Goal: Task Accomplishment & Management: Use online tool/utility

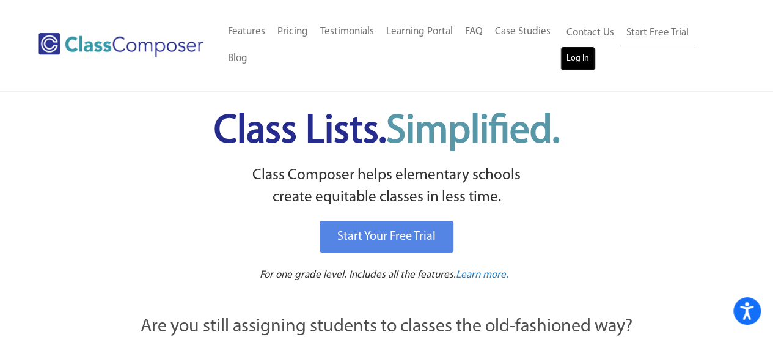
click at [576, 54] on link "Log In" at bounding box center [577, 58] width 35 height 24
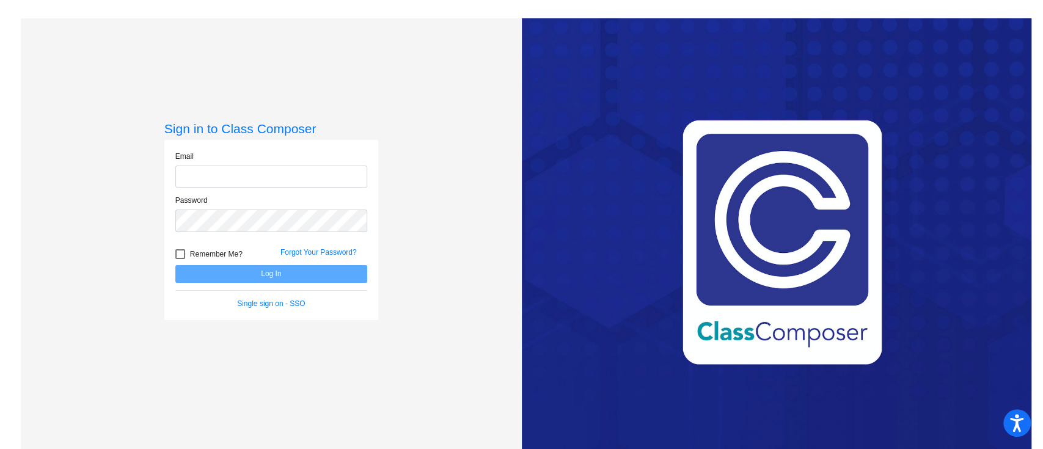
type input "[EMAIL_ADDRESS][DOMAIN_NAME]"
click at [304, 276] on button "Log In" at bounding box center [271, 274] width 192 height 18
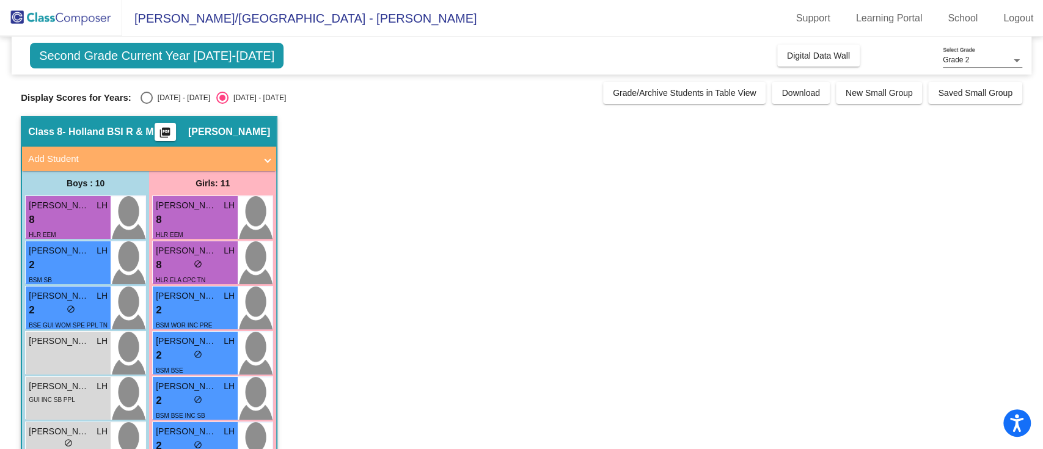
click at [147, 100] on div "Select an option" at bounding box center [147, 98] width 12 height 12
click at [147, 104] on input "[DATE] - [DATE]" at bounding box center [146, 104] width 1 height 1
radio input "true"
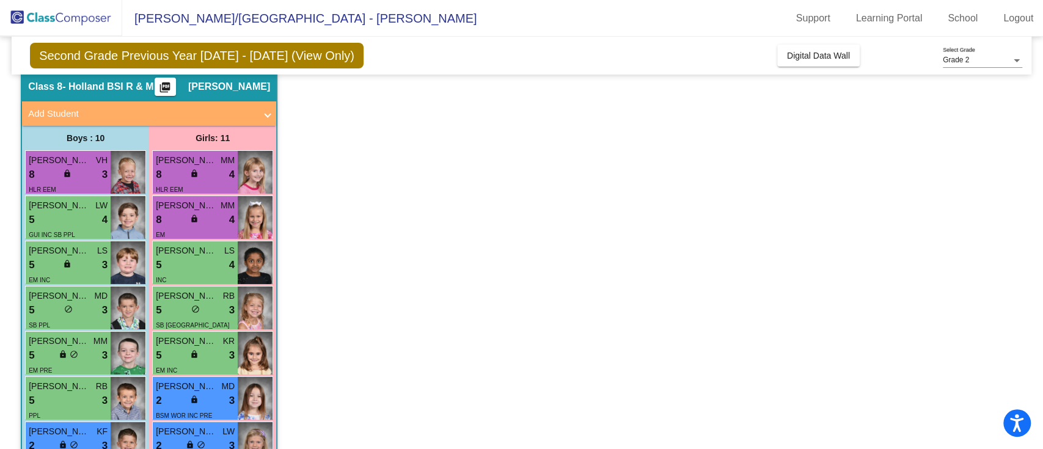
scroll to position [47, 0]
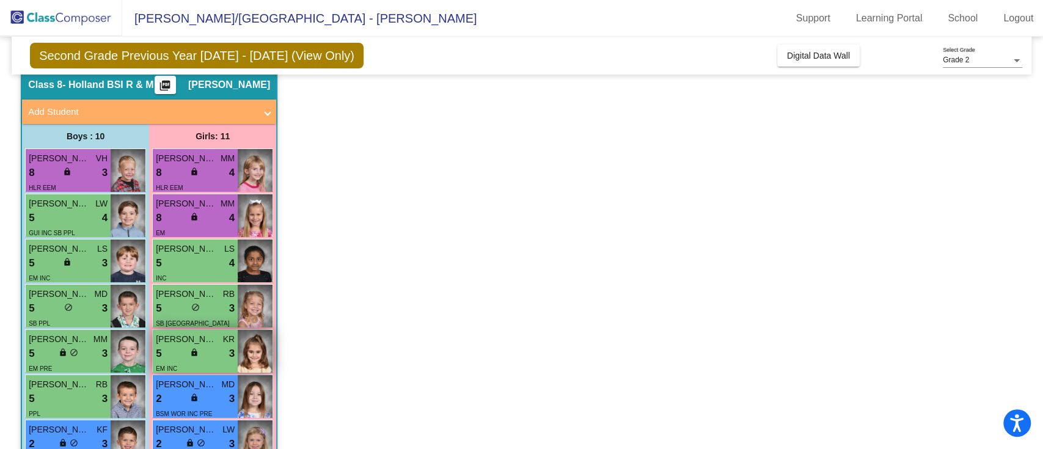
click at [176, 358] on div "5 lock do_not_disturb_alt 3" at bounding box center [195, 354] width 79 height 16
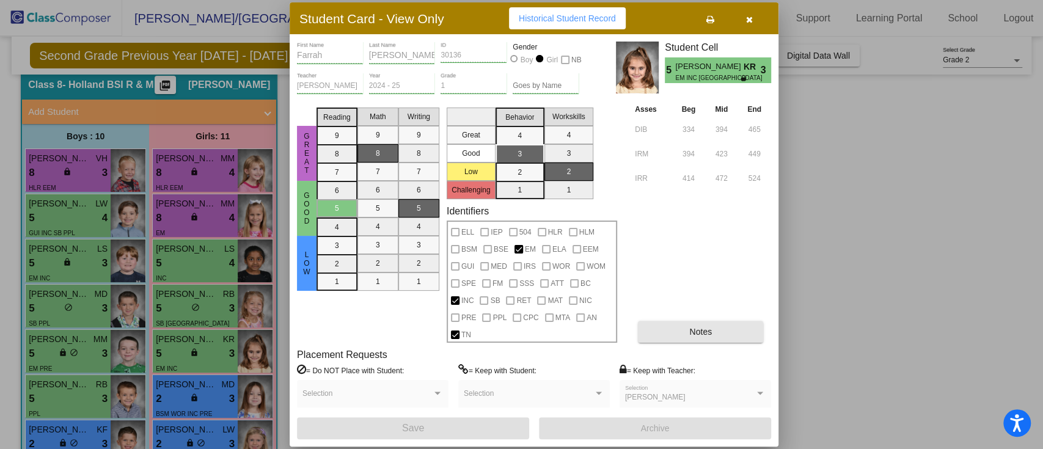
click at [720, 328] on button "Notes" at bounding box center [700, 332] width 125 height 22
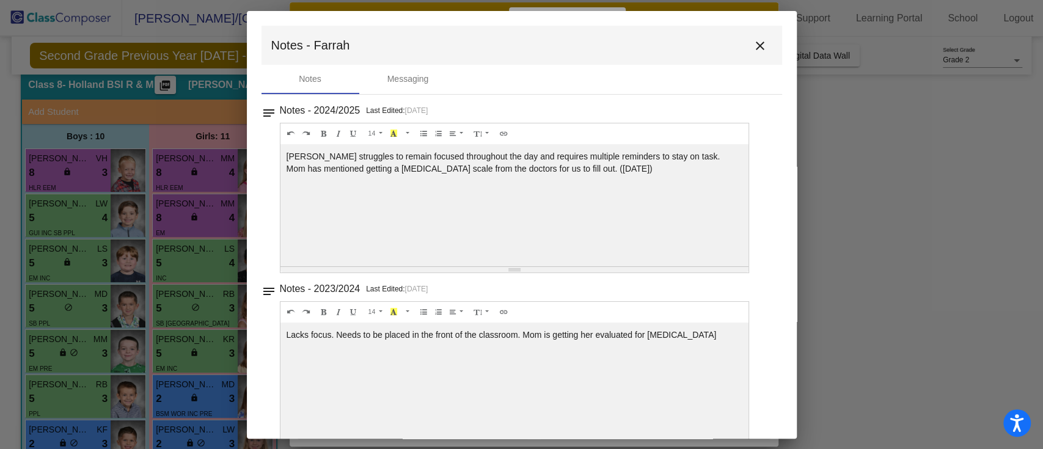
click at [753, 43] on mat-icon "close" at bounding box center [760, 46] width 15 height 15
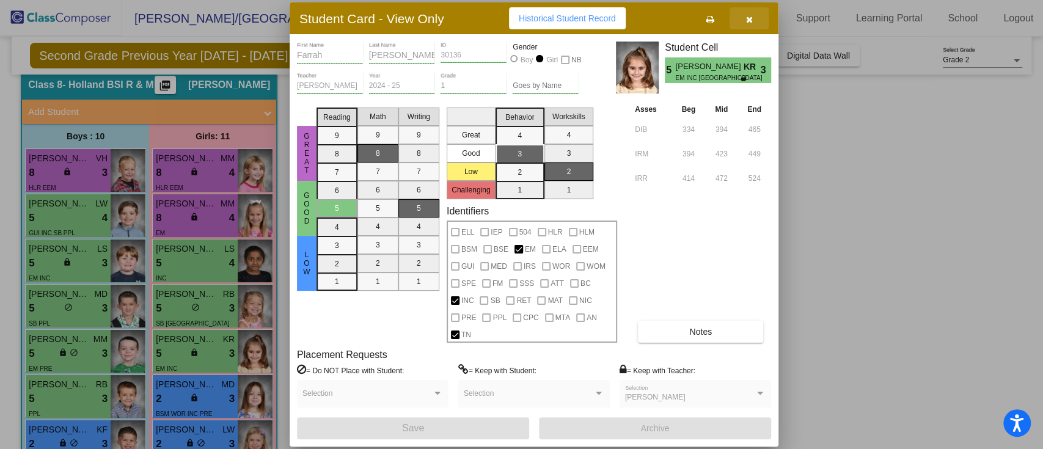
click at [748, 17] on icon "button" at bounding box center [749, 19] width 7 height 9
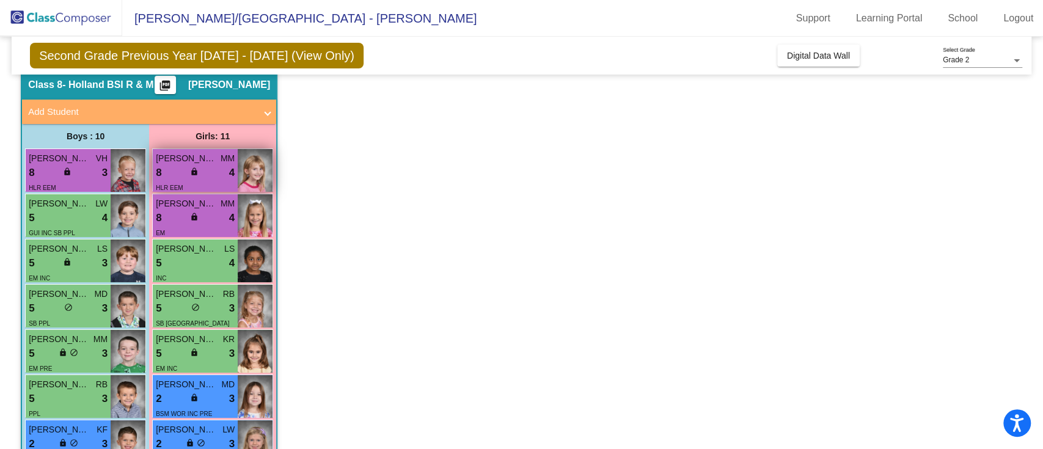
click at [211, 176] on div "8 lock do_not_disturb_alt 4" at bounding box center [195, 173] width 79 height 16
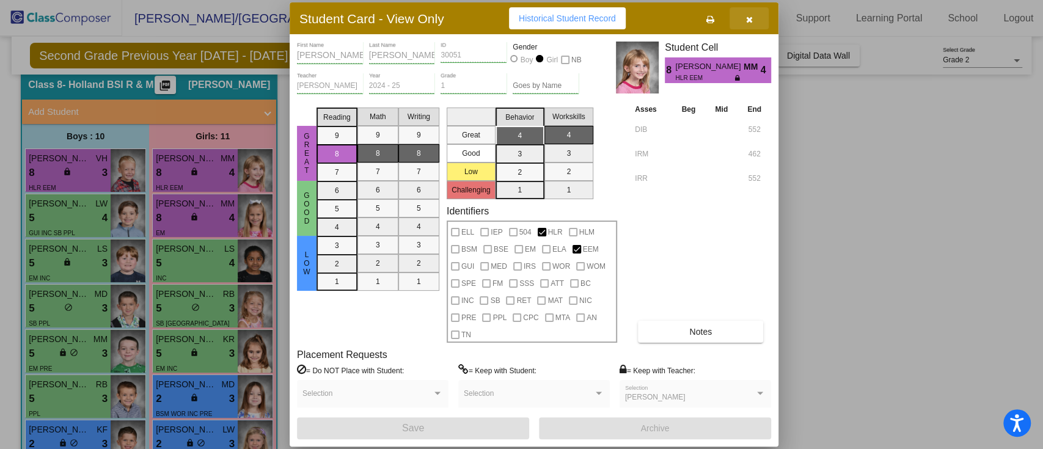
click at [759, 15] on button "button" at bounding box center [749, 18] width 39 height 22
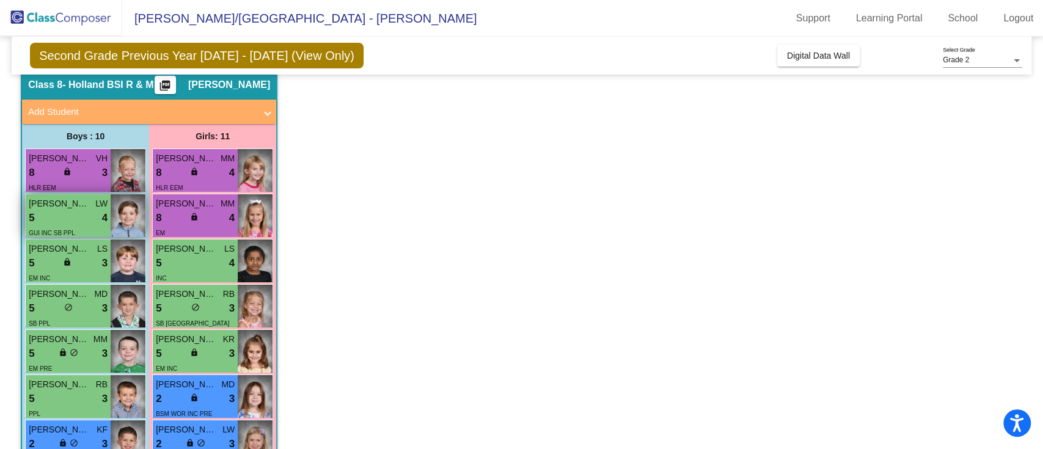
click at [73, 208] on span "Auden Anderson" at bounding box center [59, 203] width 61 height 13
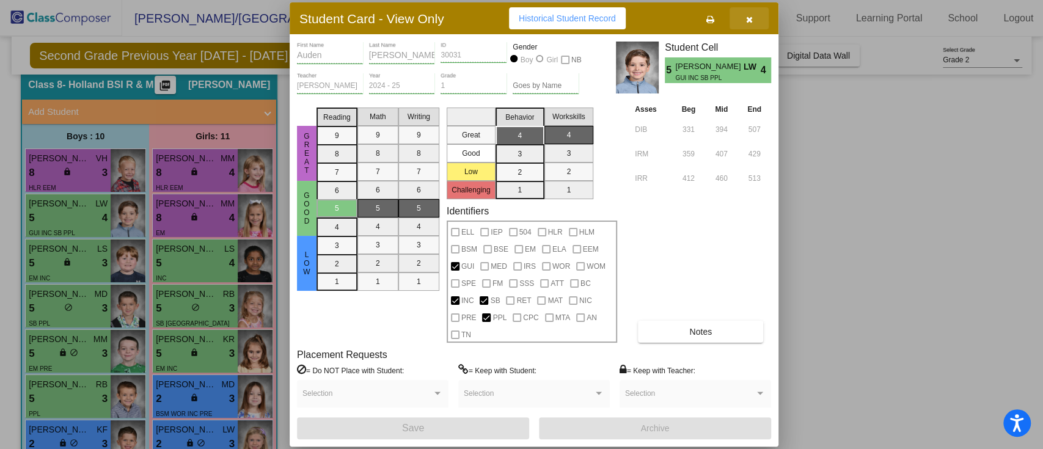
click at [753, 15] on button "button" at bounding box center [749, 18] width 39 height 22
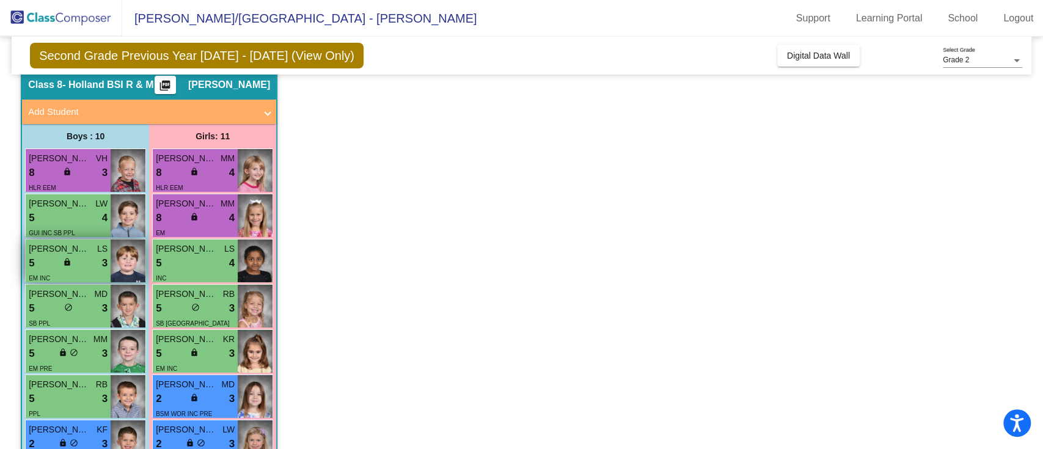
click at [86, 262] on div "5 lock do_not_disturb_alt 3" at bounding box center [68, 263] width 79 height 16
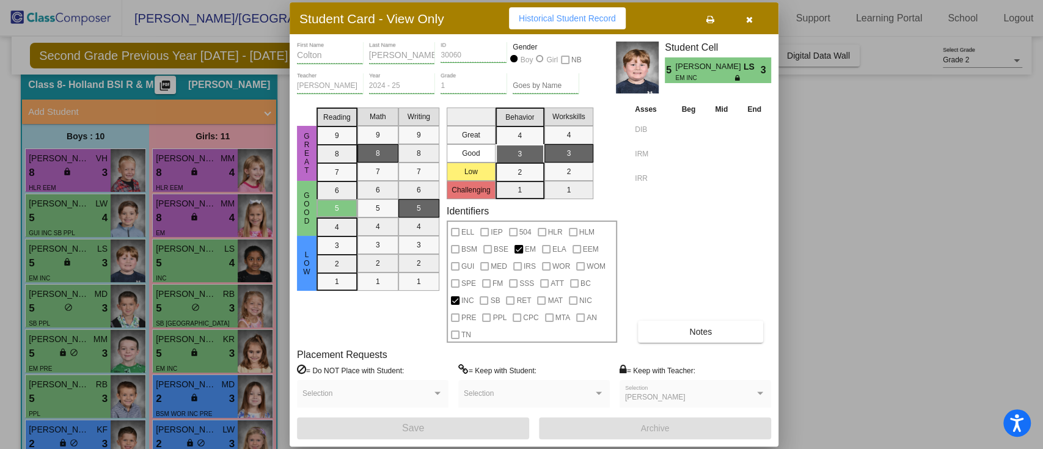
click at [758, 17] on button "button" at bounding box center [749, 18] width 39 height 22
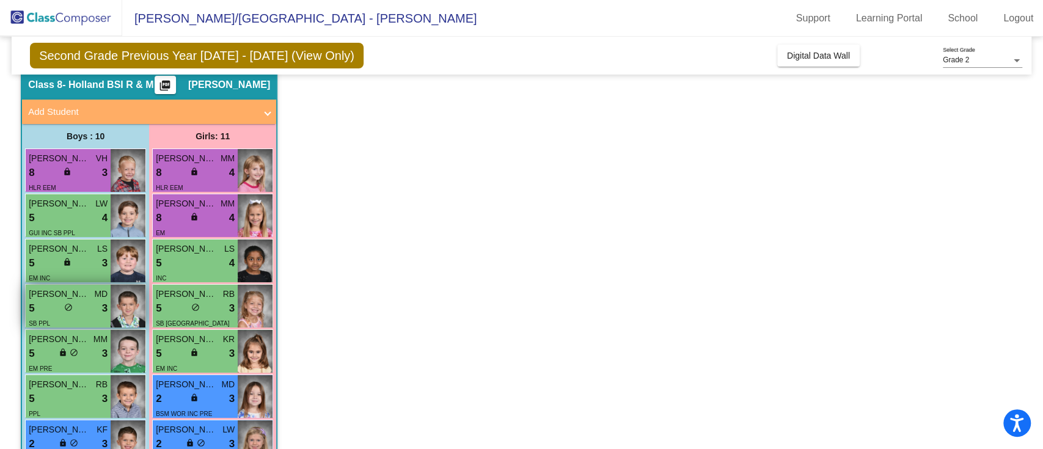
click at [65, 317] on div "SB PPL" at bounding box center [68, 323] width 79 height 13
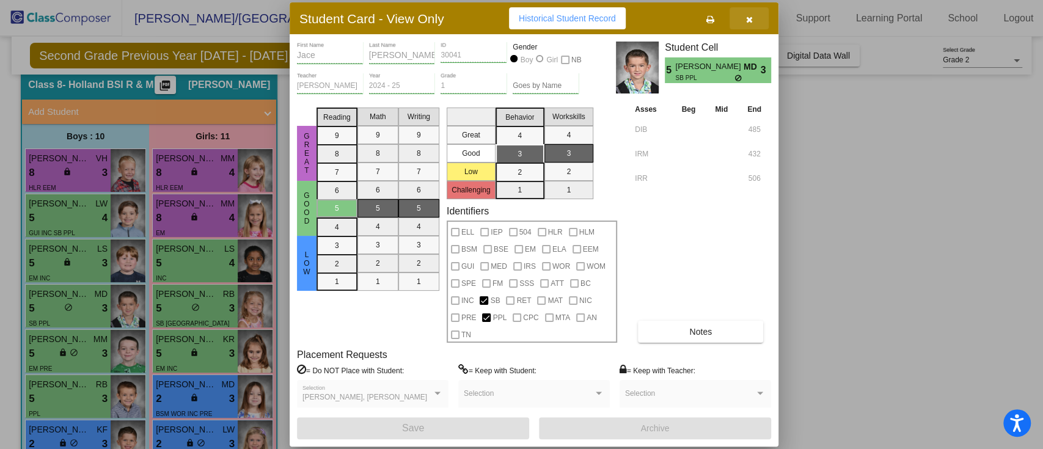
click at [746, 16] on icon "button" at bounding box center [749, 19] width 7 height 9
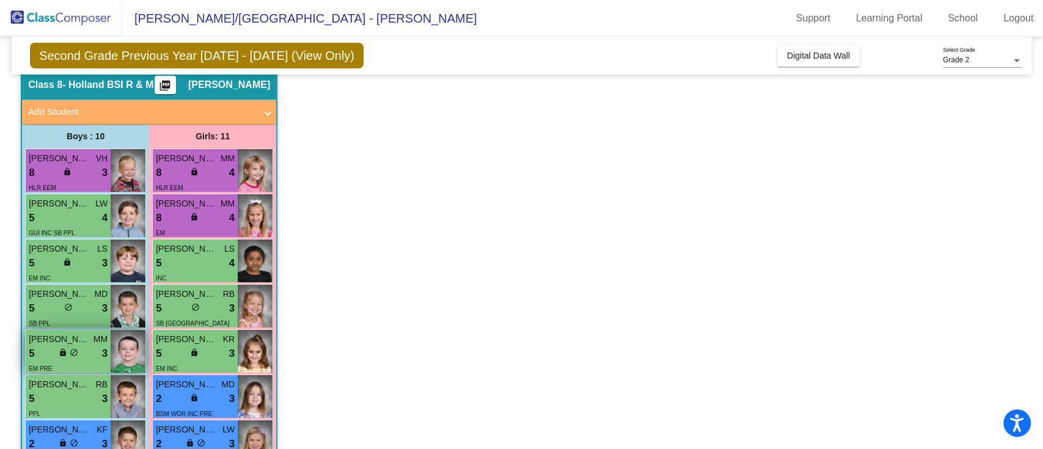
click at [94, 364] on div "EM PRE TN" at bounding box center [68, 375] width 79 height 26
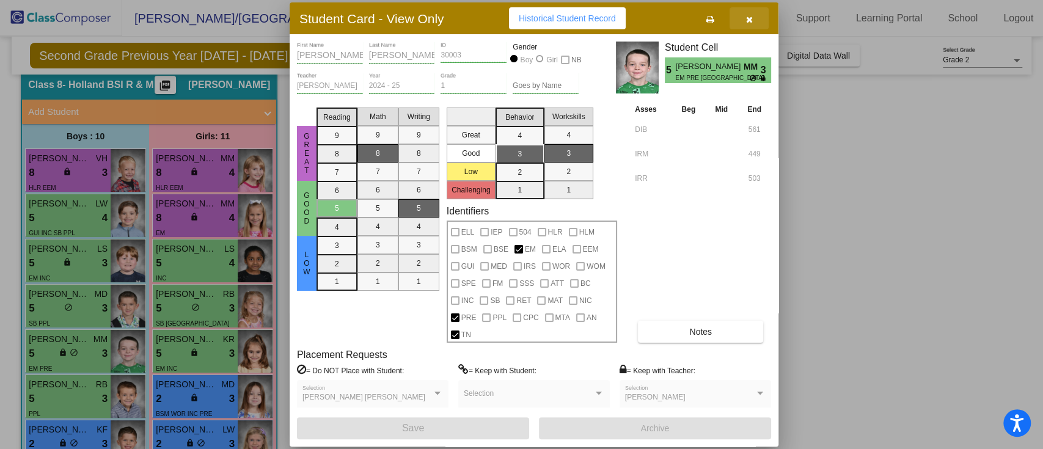
click at [752, 17] on icon "button" at bounding box center [749, 19] width 7 height 9
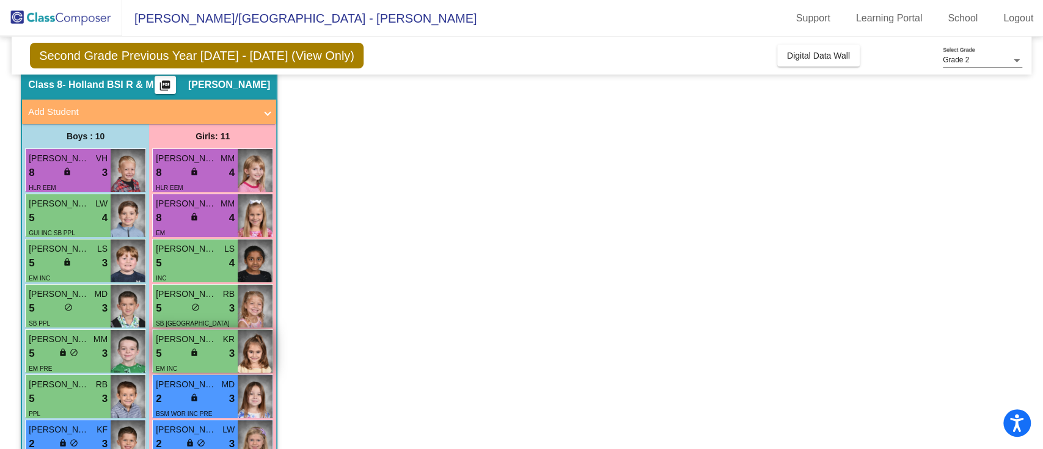
click at [201, 354] on div "5 lock do_not_disturb_alt 3" at bounding box center [195, 354] width 79 height 16
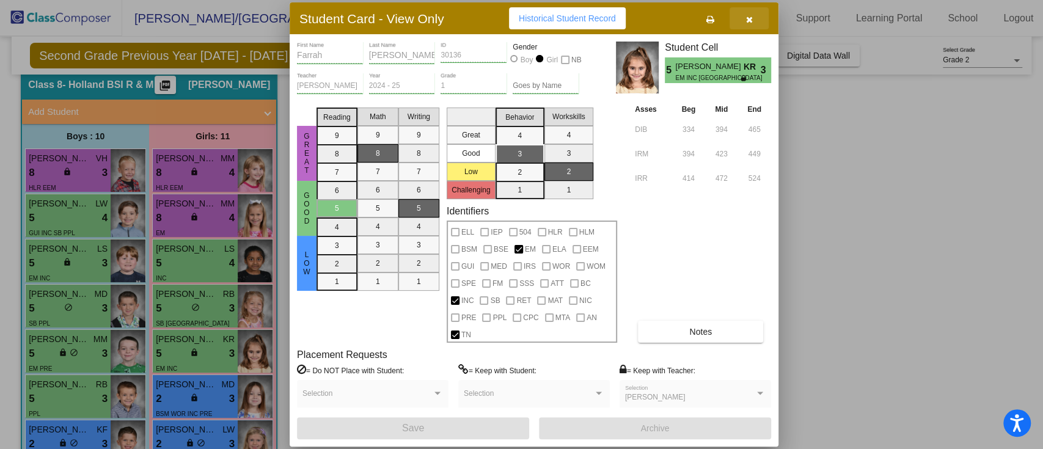
click at [755, 24] on button "button" at bounding box center [749, 18] width 39 height 22
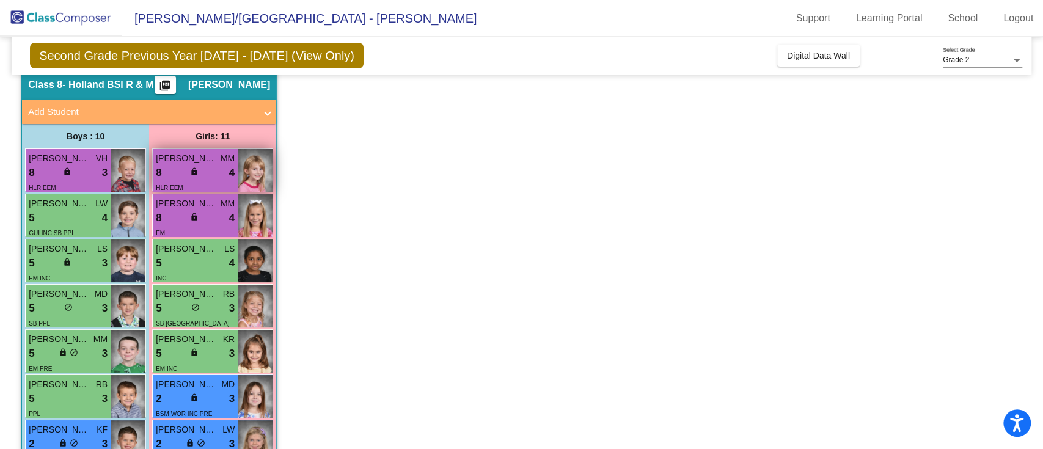
click at [213, 174] on div "8 lock do_not_disturb_alt 4" at bounding box center [195, 173] width 79 height 16
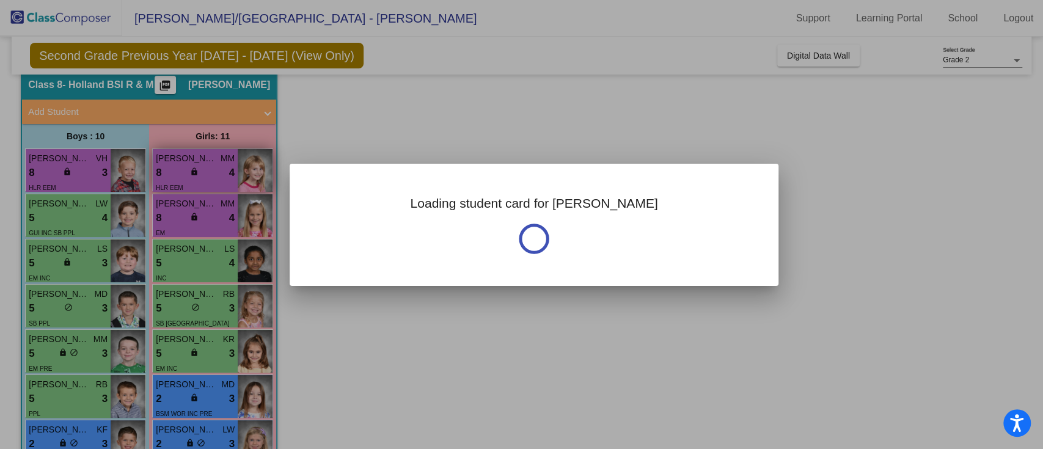
click at [213, 174] on div at bounding box center [521, 224] width 1043 height 449
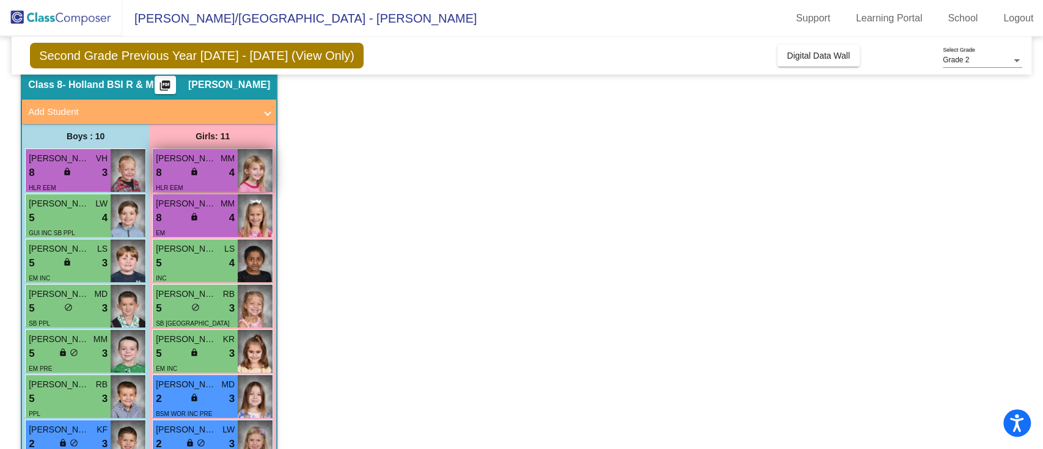
click at [213, 174] on div "8 lock do_not_disturb_alt 4" at bounding box center [195, 173] width 79 height 16
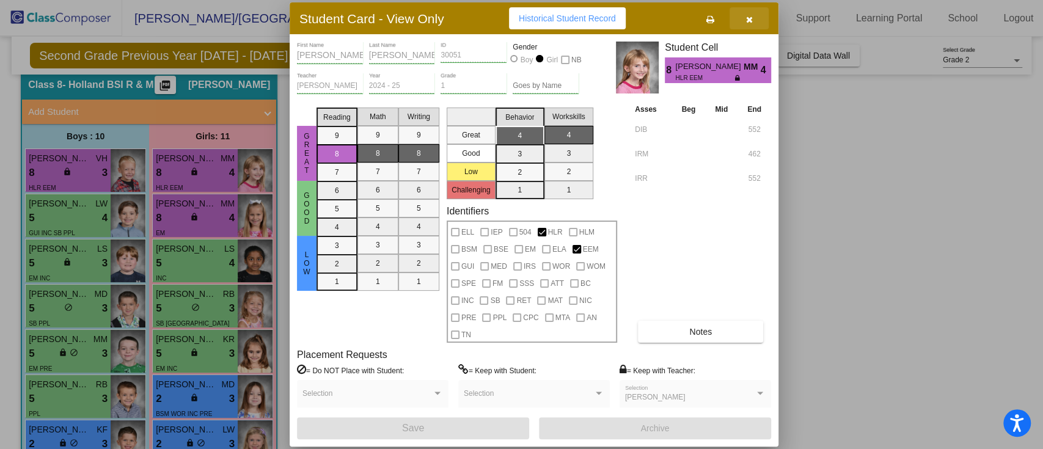
click at [756, 22] on button "button" at bounding box center [749, 18] width 39 height 22
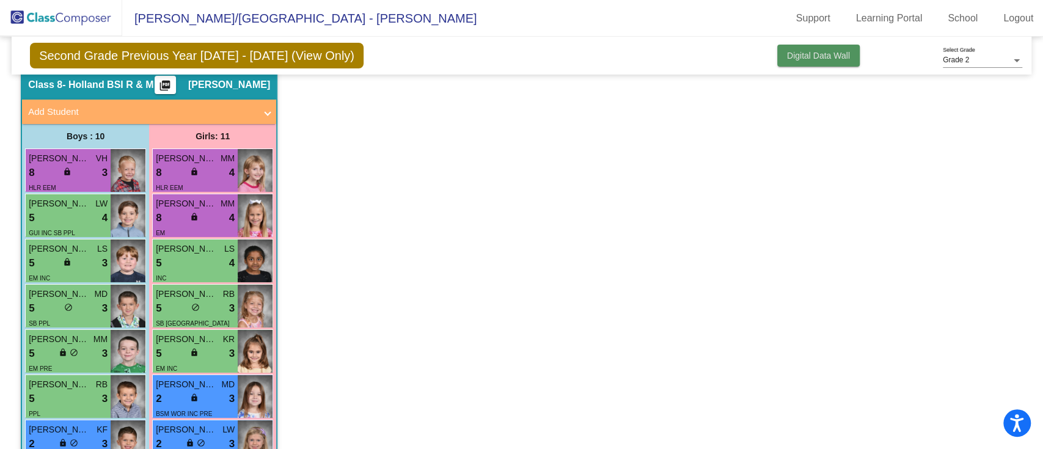
click at [826, 53] on span "Digital Data Wall" at bounding box center [818, 56] width 63 height 10
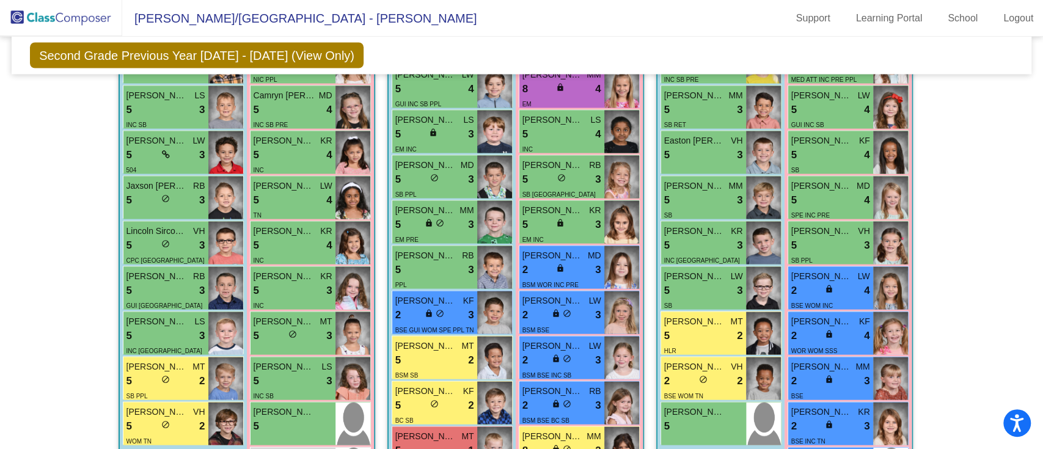
scroll to position [1684, 0]
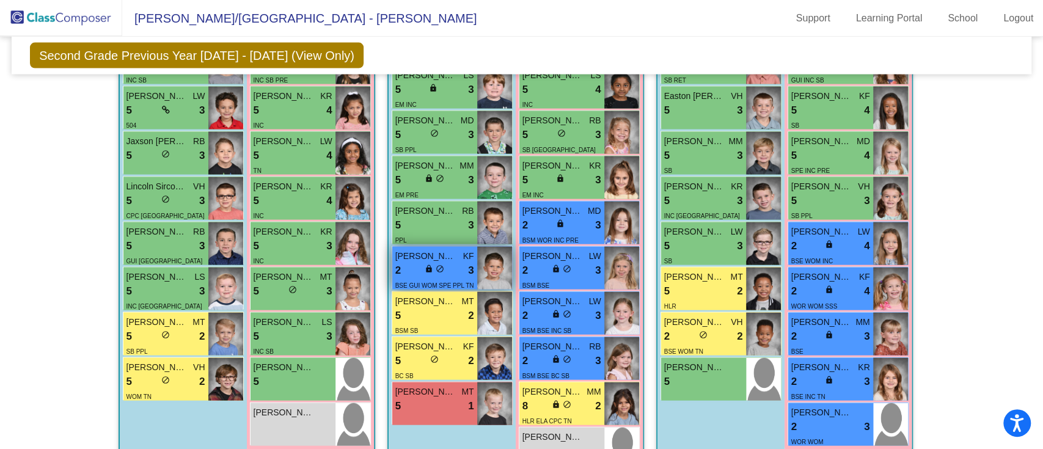
click at [464, 254] on span "KF" at bounding box center [468, 256] width 11 height 13
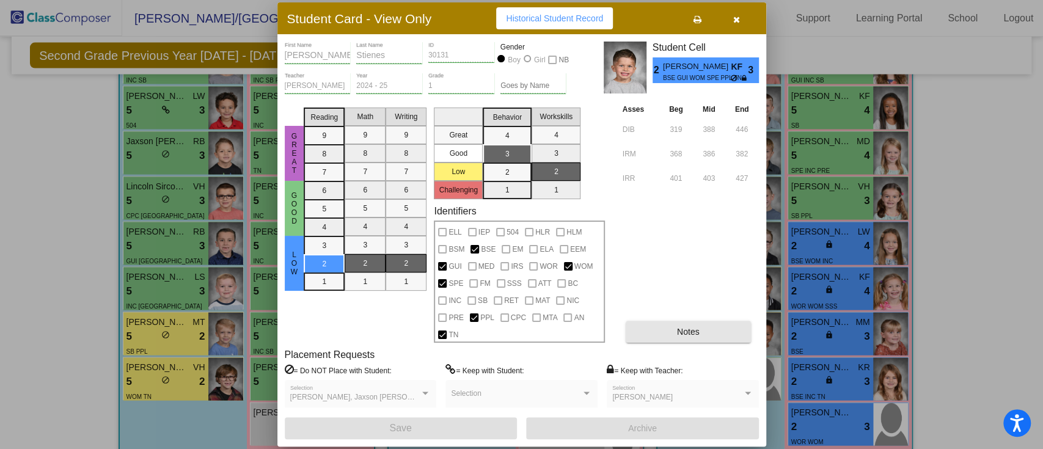
click at [711, 331] on button "Notes" at bounding box center [688, 332] width 125 height 22
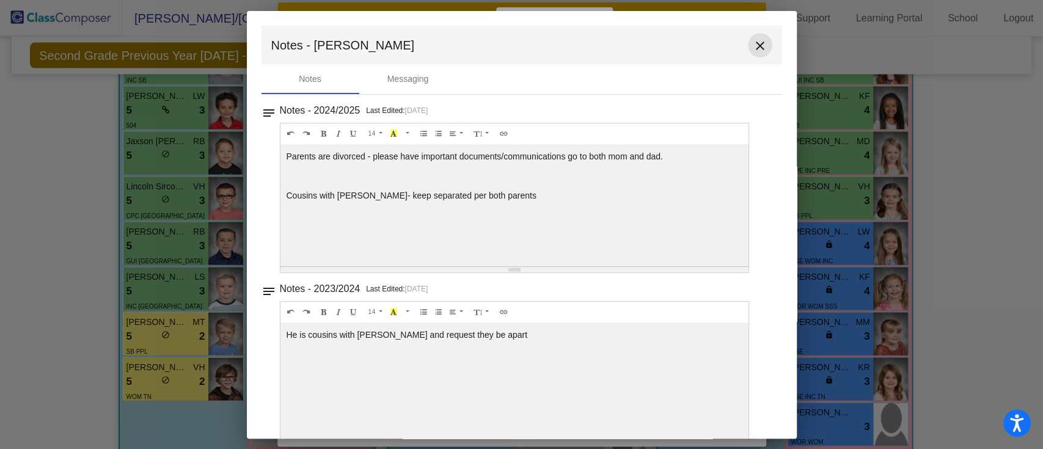
click at [753, 40] on mat-icon "close" at bounding box center [760, 46] width 15 height 15
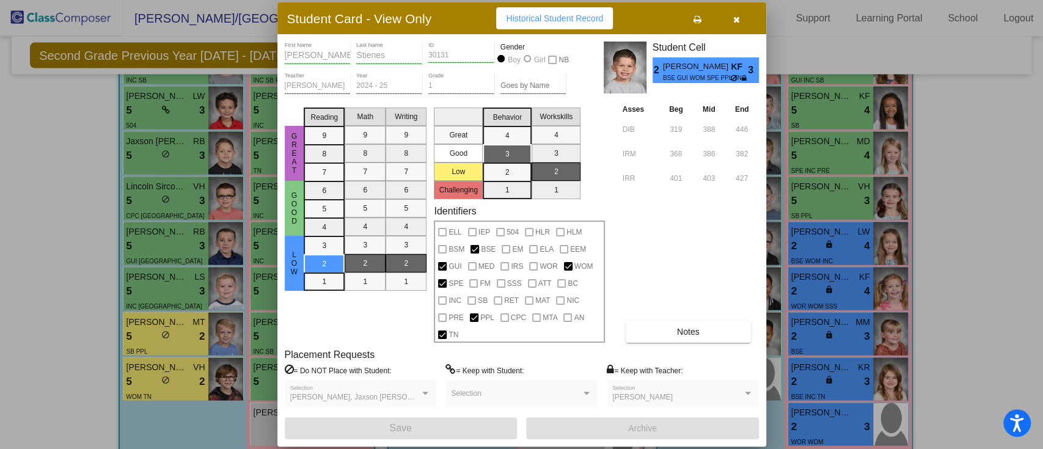
click at [738, 10] on button "button" at bounding box center [736, 18] width 39 height 22
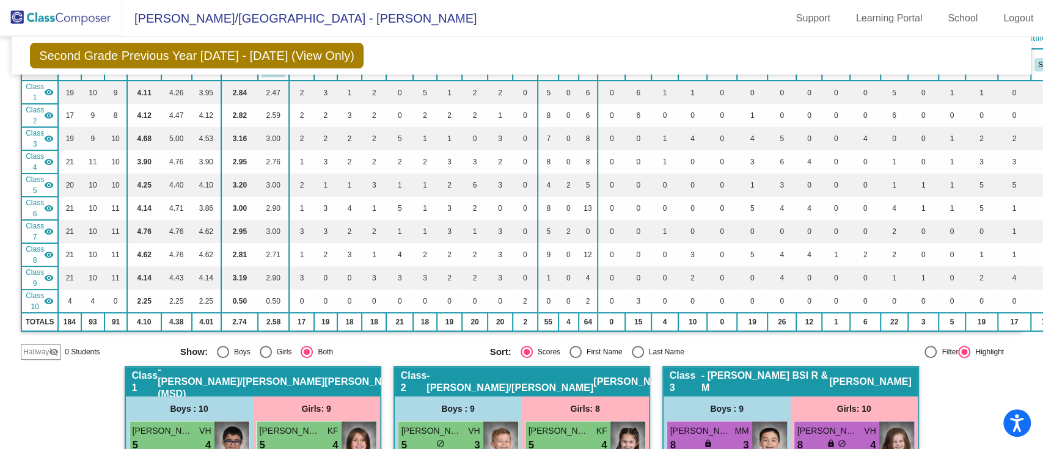
scroll to position [0, 0]
